Goal: Information Seeking & Learning: Learn about a topic

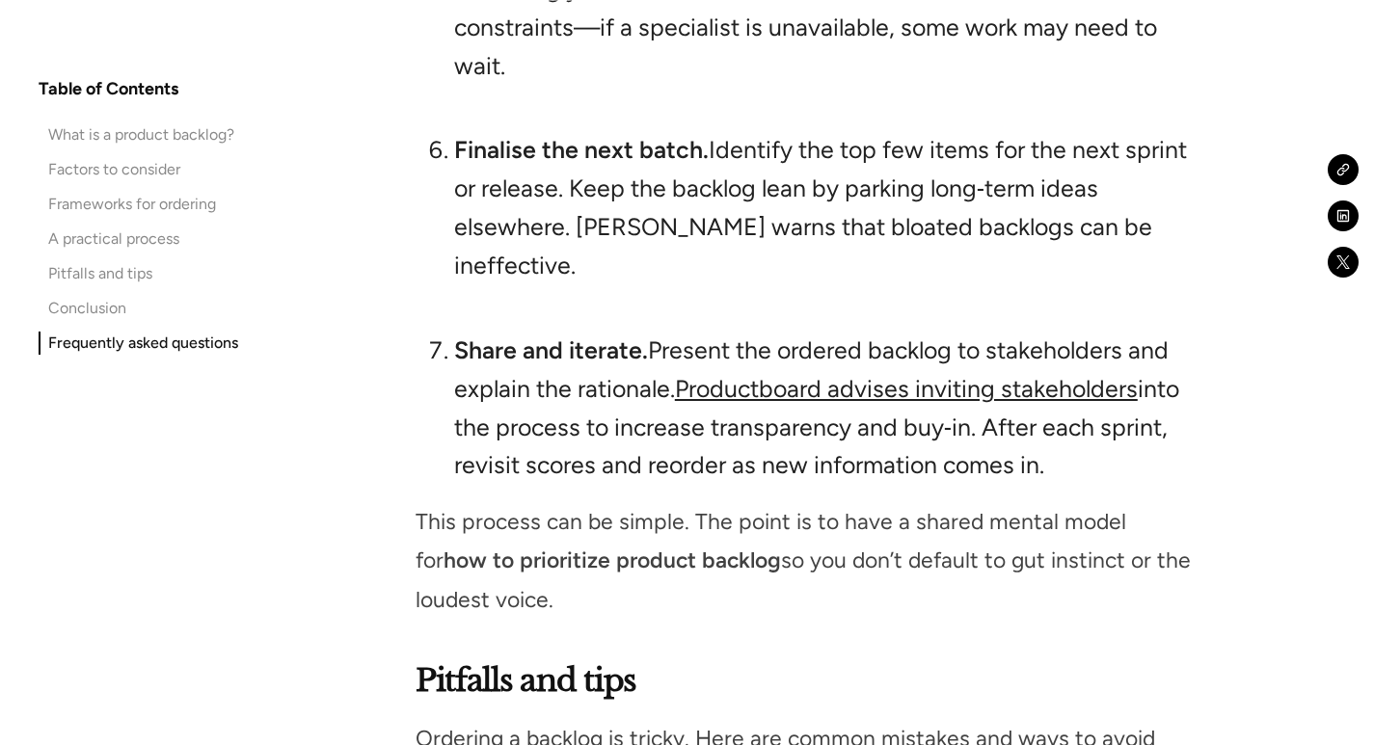
scroll to position [11513, 0]
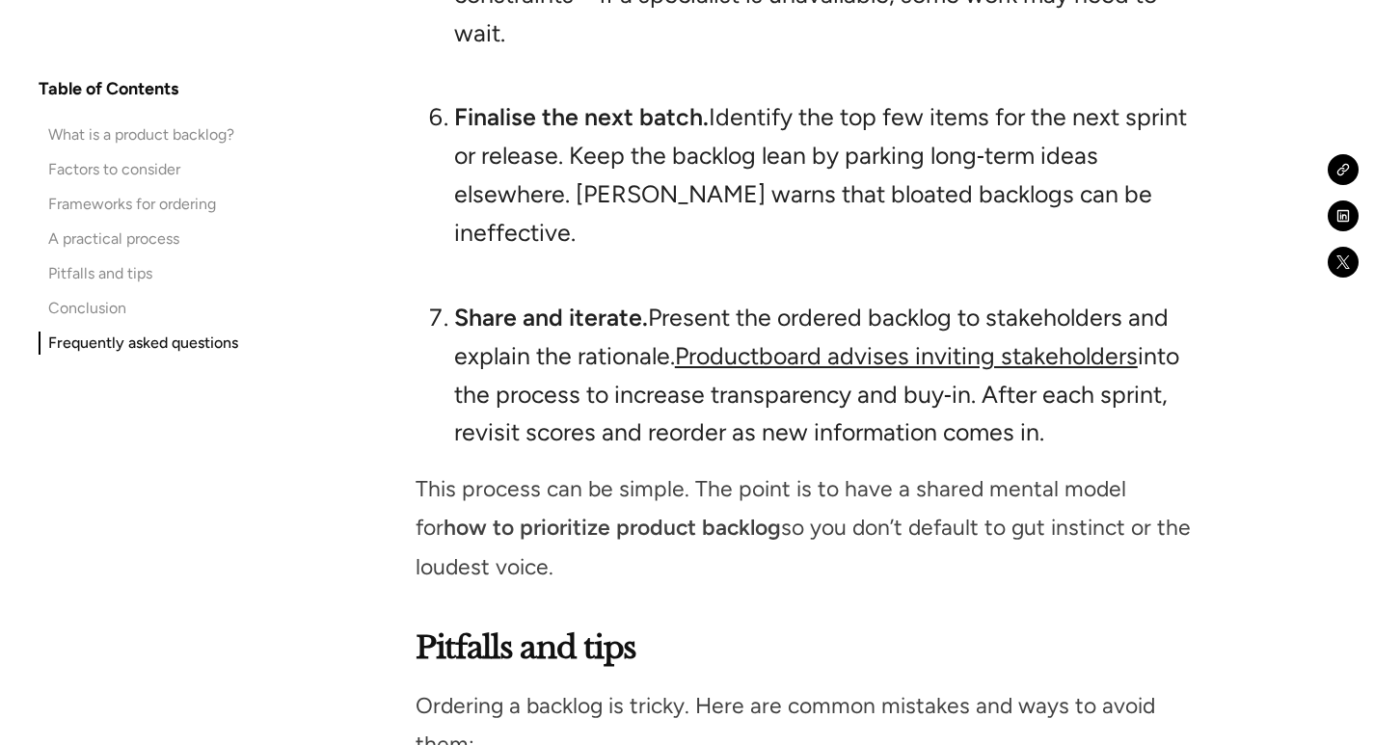
drag, startPoint x: 444, startPoint y: 381, endPoint x: 635, endPoint y: 384, distance: 191.0
copy p "Start by defining the criteria"
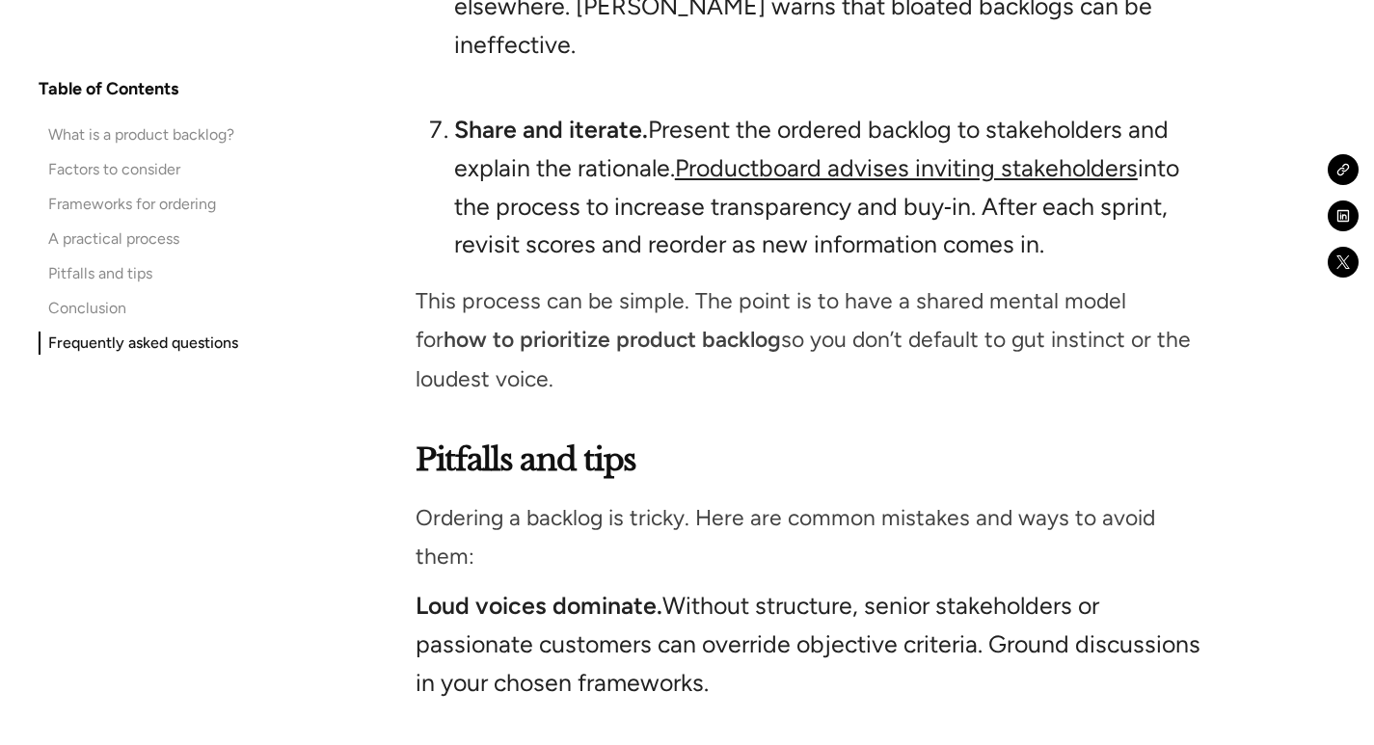
scroll to position [11706, 0]
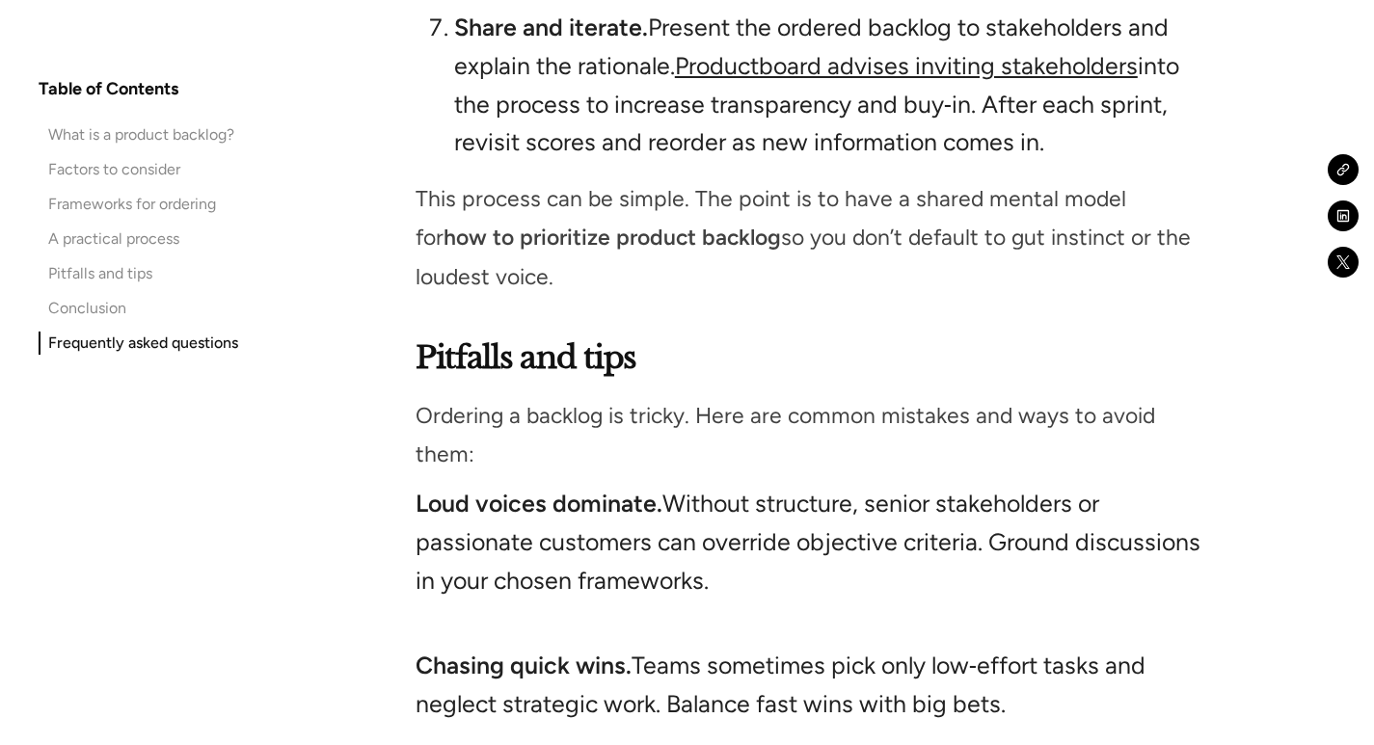
scroll to position [11609, 0]
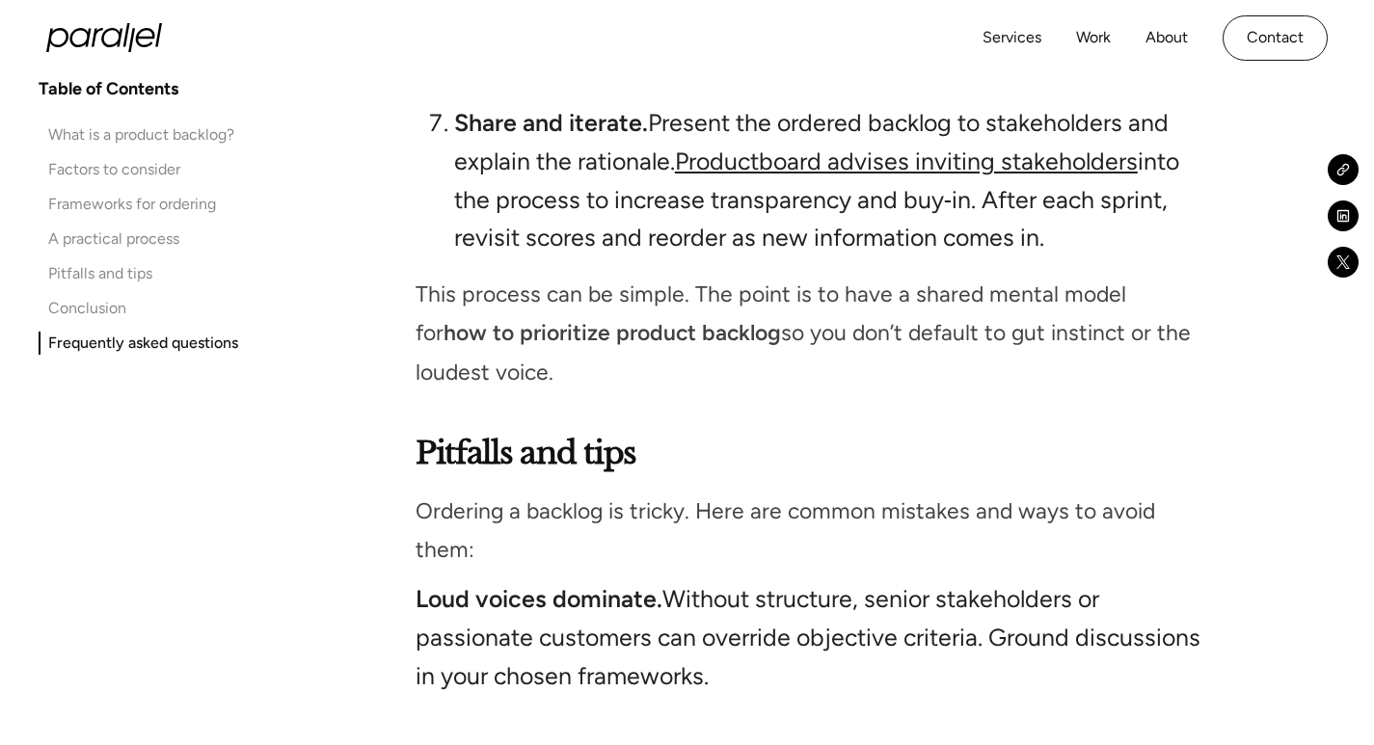
scroll to position [11802, 0]
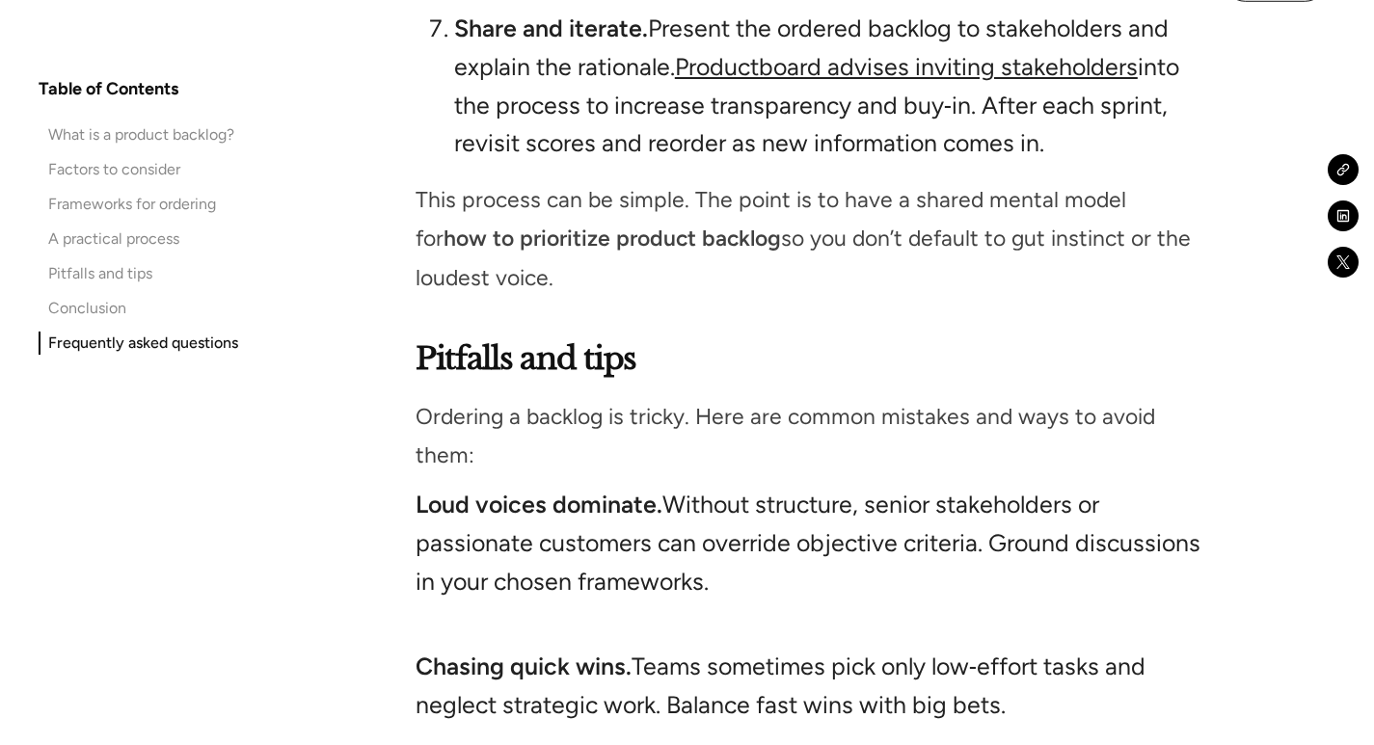
drag, startPoint x: 422, startPoint y: 362, endPoint x: 581, endPoint y: 361, distance: 159.1
drag, startPoint x: 700, startPoint y: 353, endPoint x: 785, endPoint y: 355, distance: 84.9
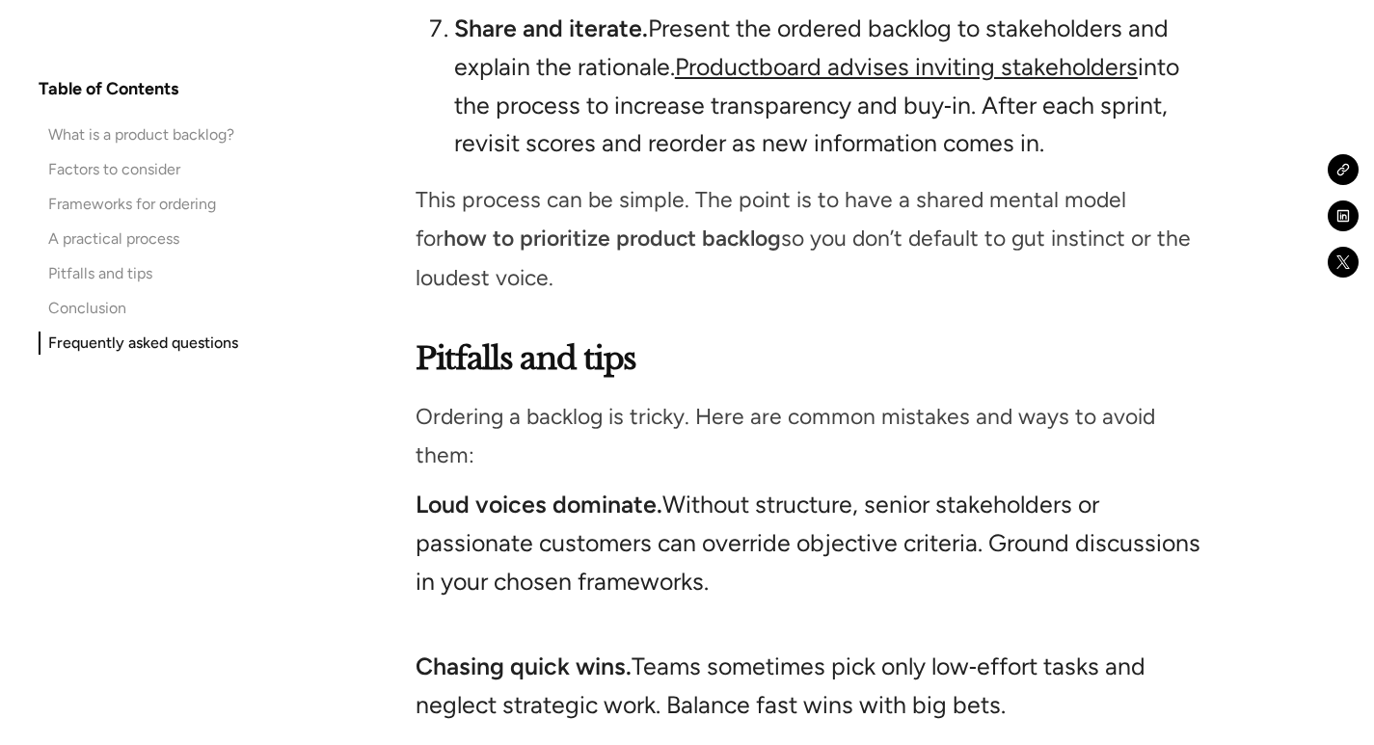
drag, startPoint x: 696, startPoint y: 354, endPoint x: 904, endPoint y: 360, distance: 207.4
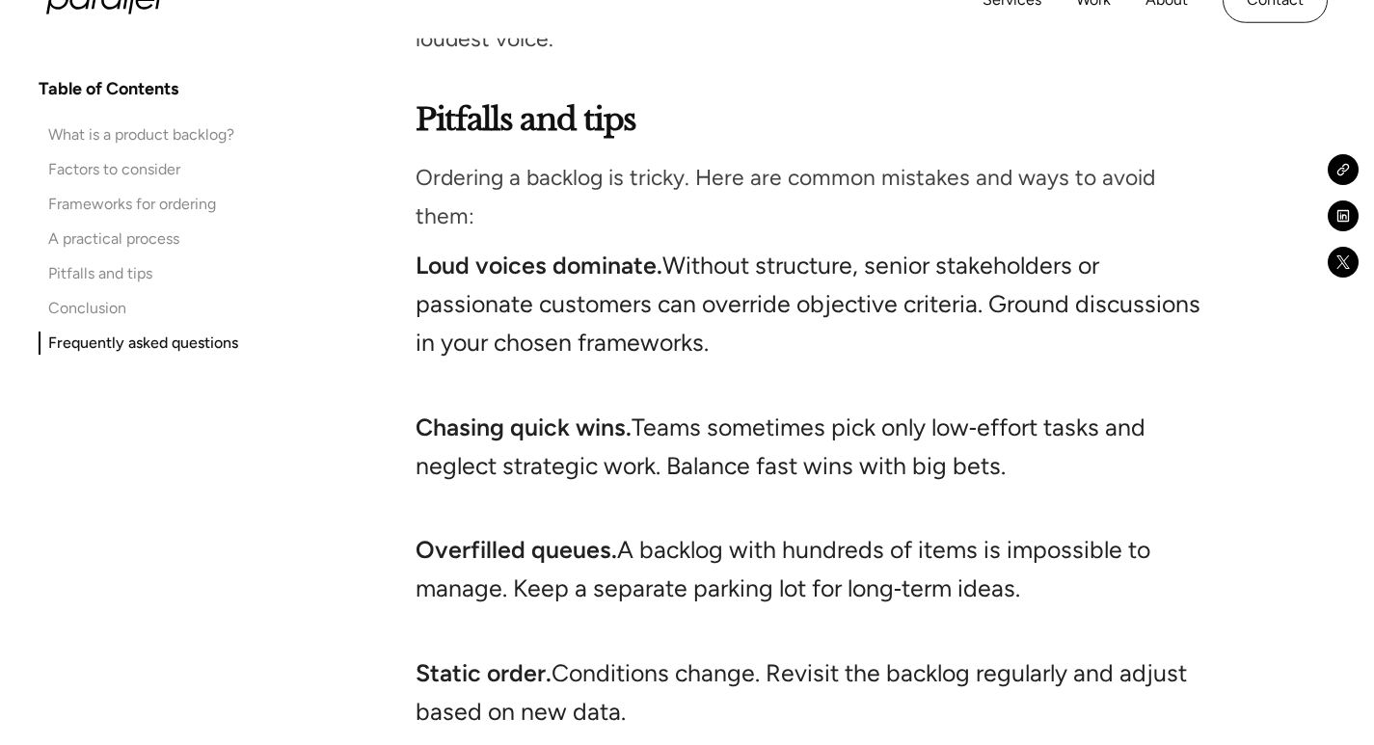
scroll to position [11995, 0]
